Goal: Task Accomplishment & Management: Use online tool/utility

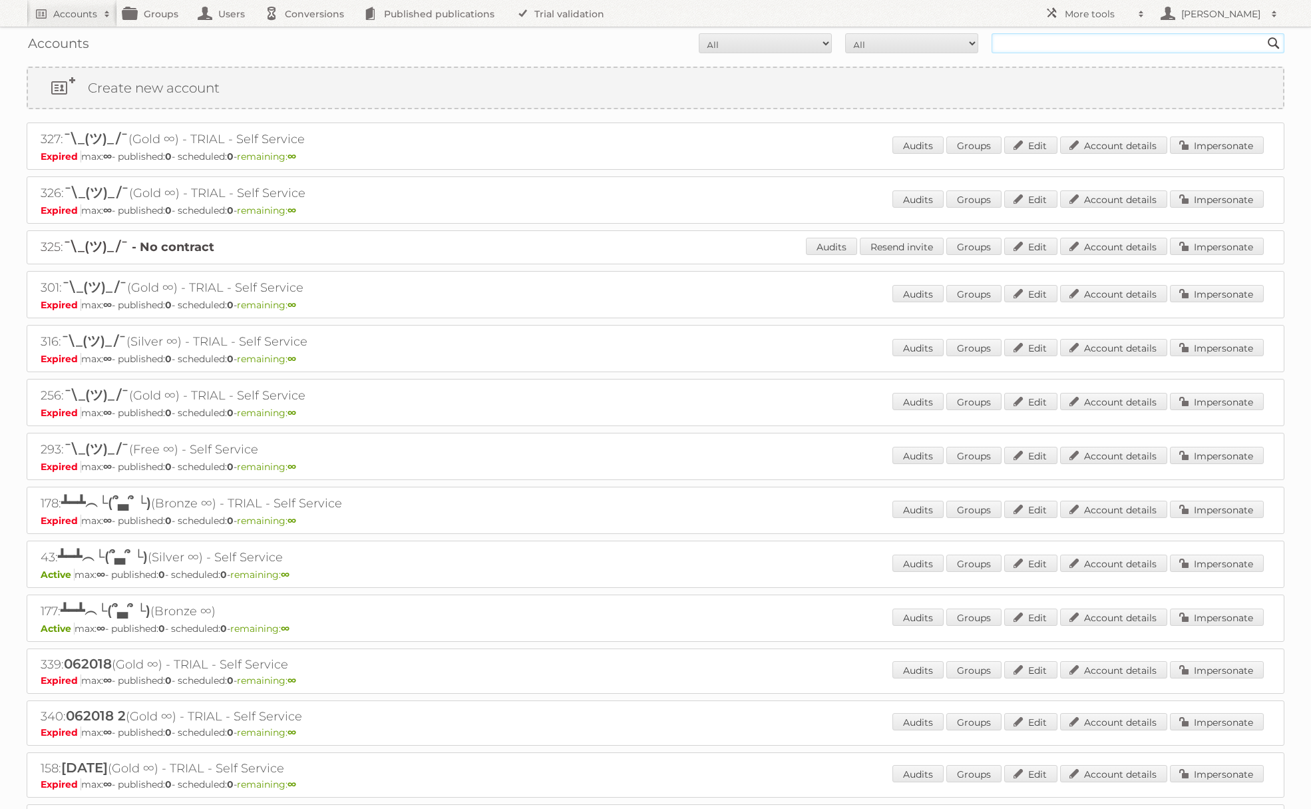
drag, startPoint x: 1130, startPoint y: 43, endPoint x: 1128, endPoint y: 53, distance: 10.1
click at [1130, 44] on input "text" at bounding box center [1138, 43] width 293 height 20
type input "[PERSON_NAME]"
click at [1264, 33] on input "Search" at bounding box center [1274, 43] width 20 height 20
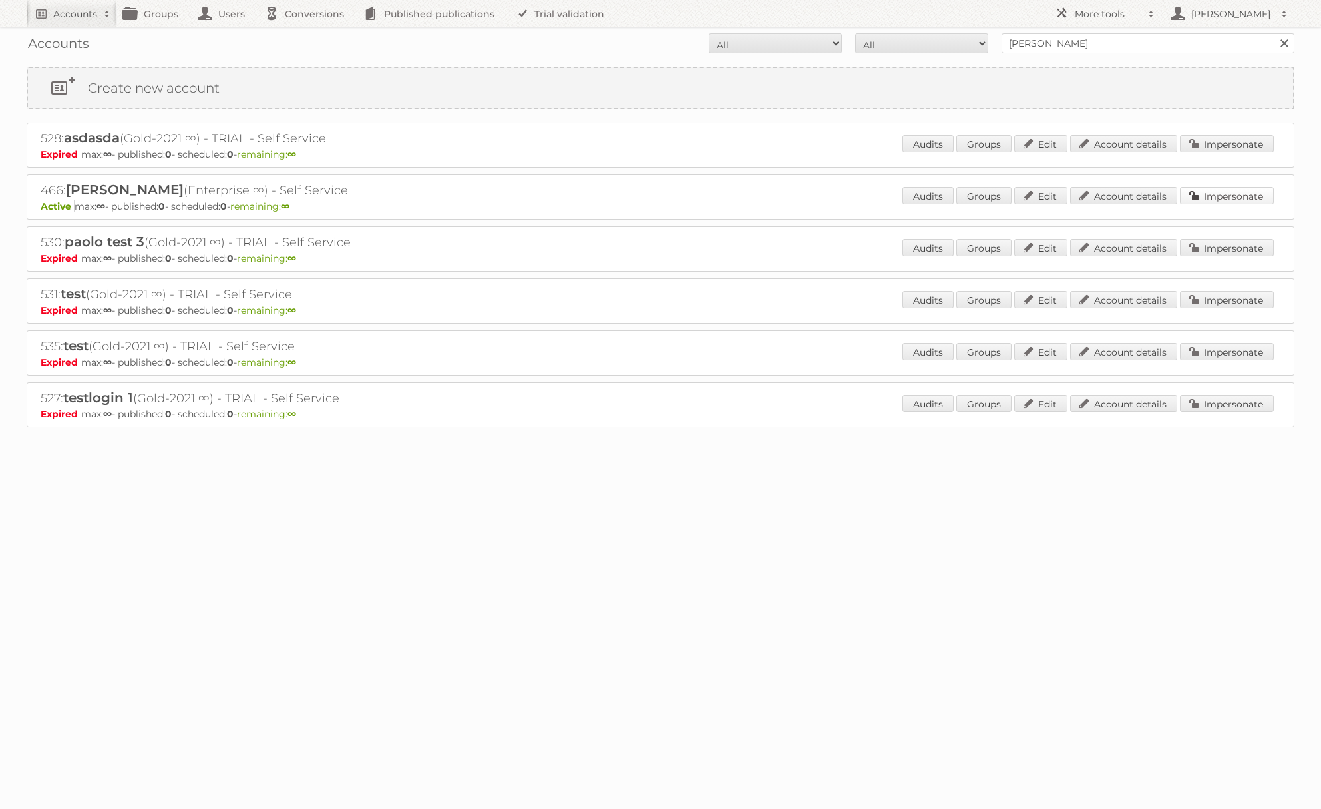
click at [1249, 200] on link "Impersonate" at bounding box center [1227, 195] width 94 height 17
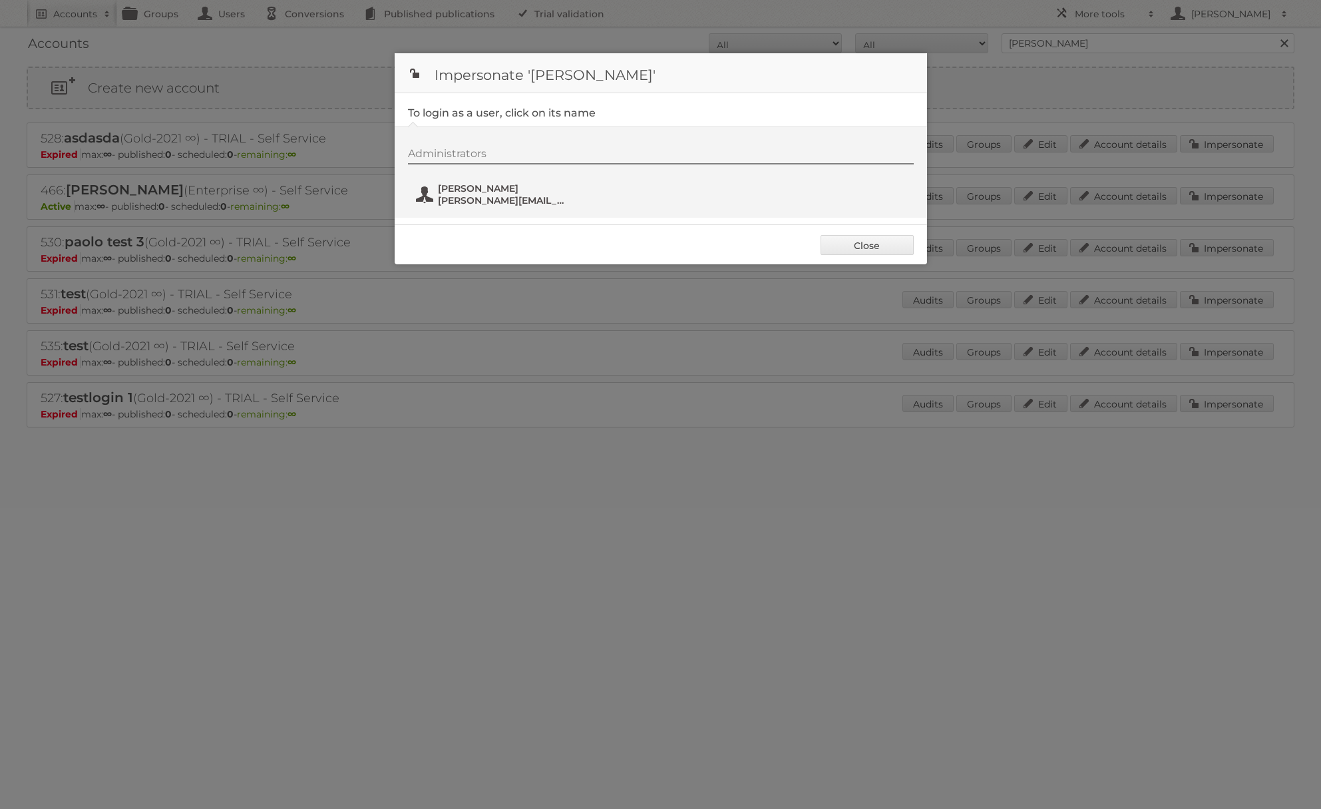
click at [525, 197] on span "paolo@publitas.com" at bounding box center [502, 200] width 129 height 12
